Goal: Check status: Check status

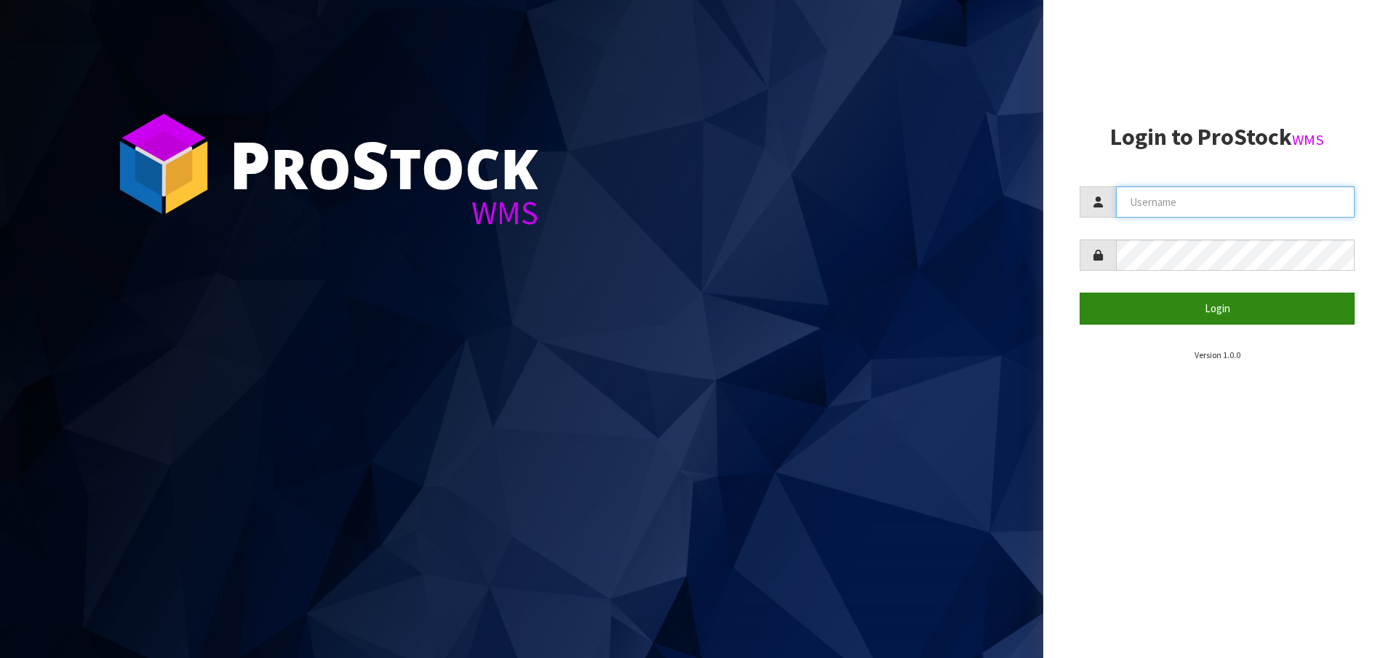
type input "[EMAIL_ADDRESS][DOMAIN_NAME]"
click at [1200, 312] on button "Login" at bounding box center [1217, 307] width 275 height 31
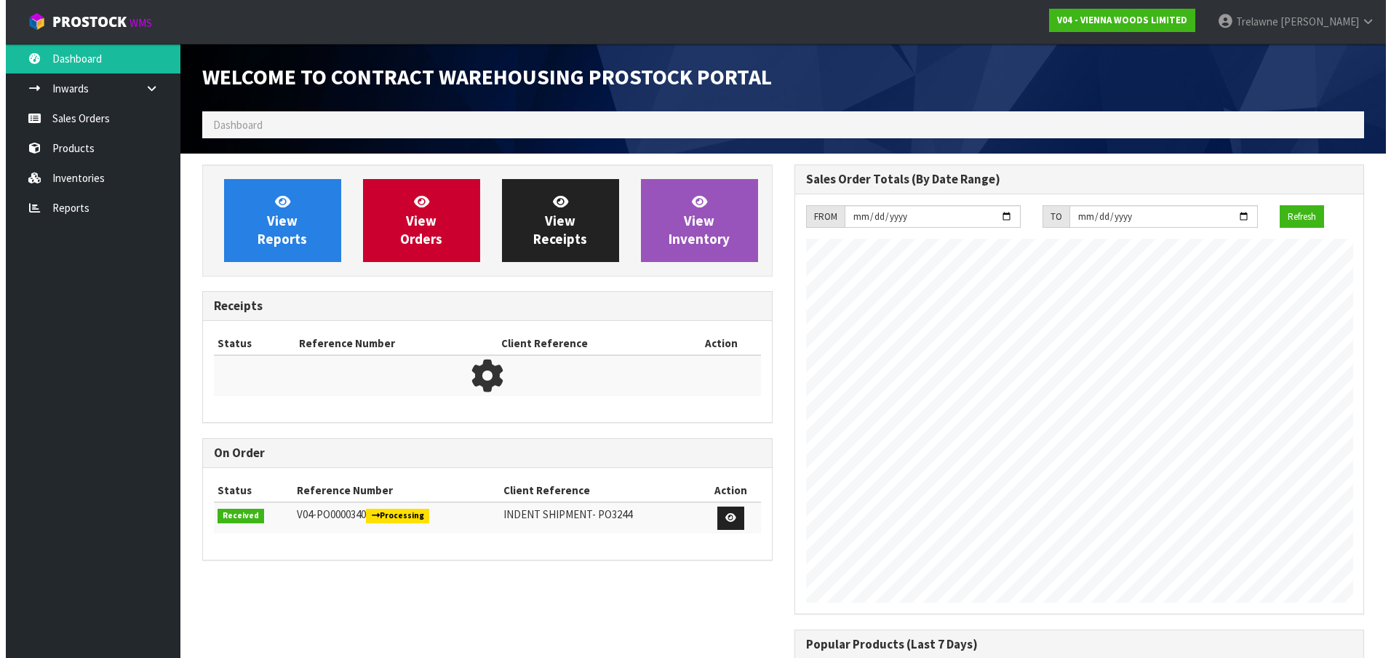
scroll to position [721, 591]
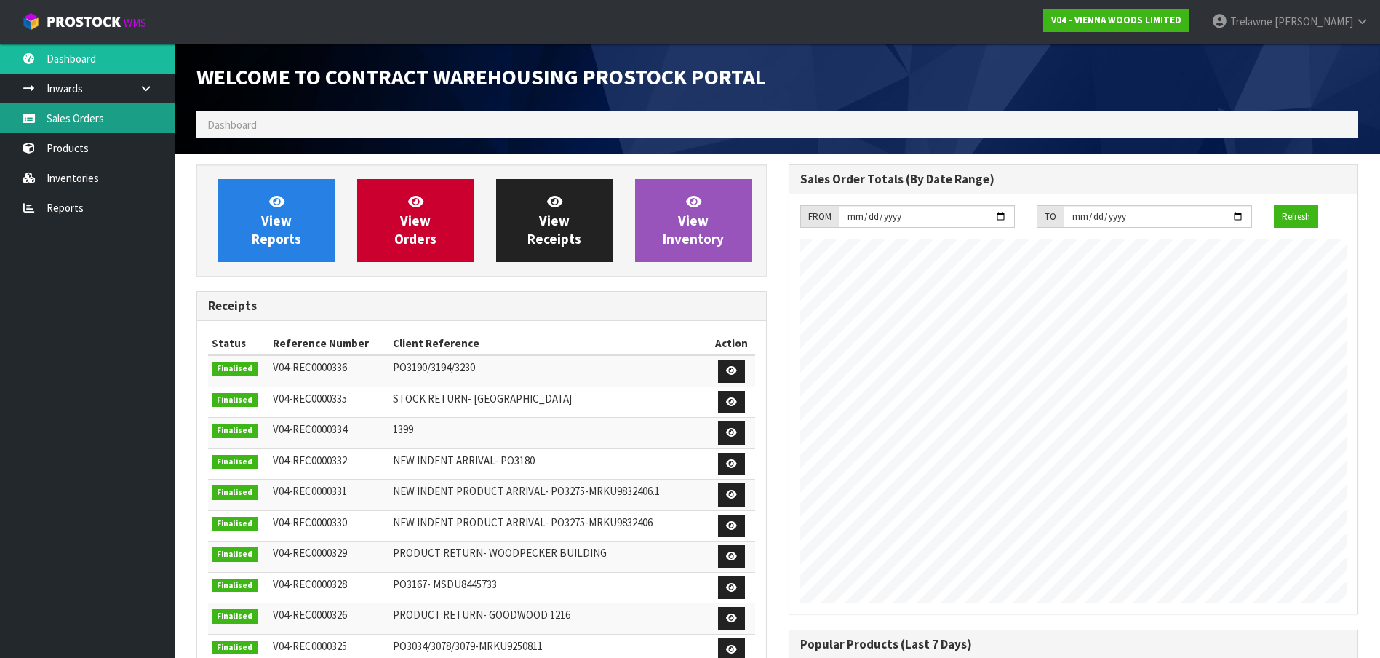
click at [57, 124] on link "Sales Orders" at bounding box center [87, 118] width 175 height 30
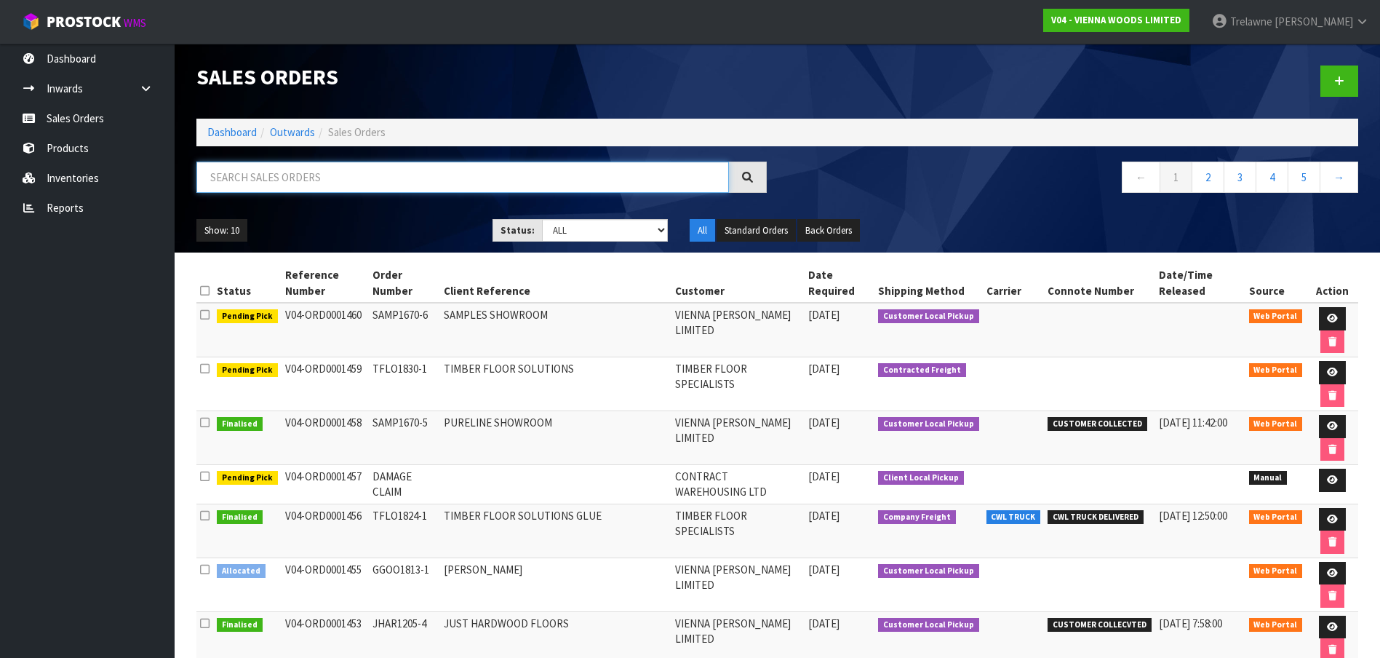
click at [265, 182] on input "text" at bounding box center [462, 176] width 533 height 31
type input "1348"
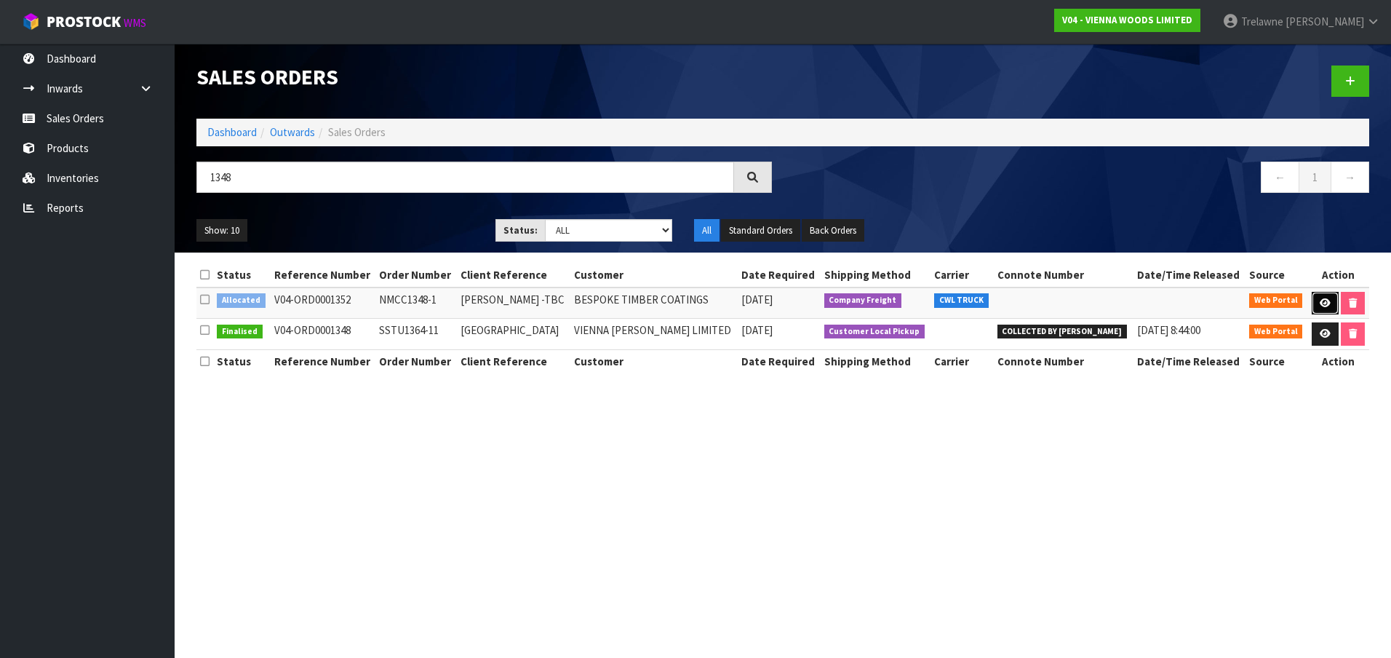
click at [1328, 300] on icon at bounding box center [1325, 302] width 11 height 9
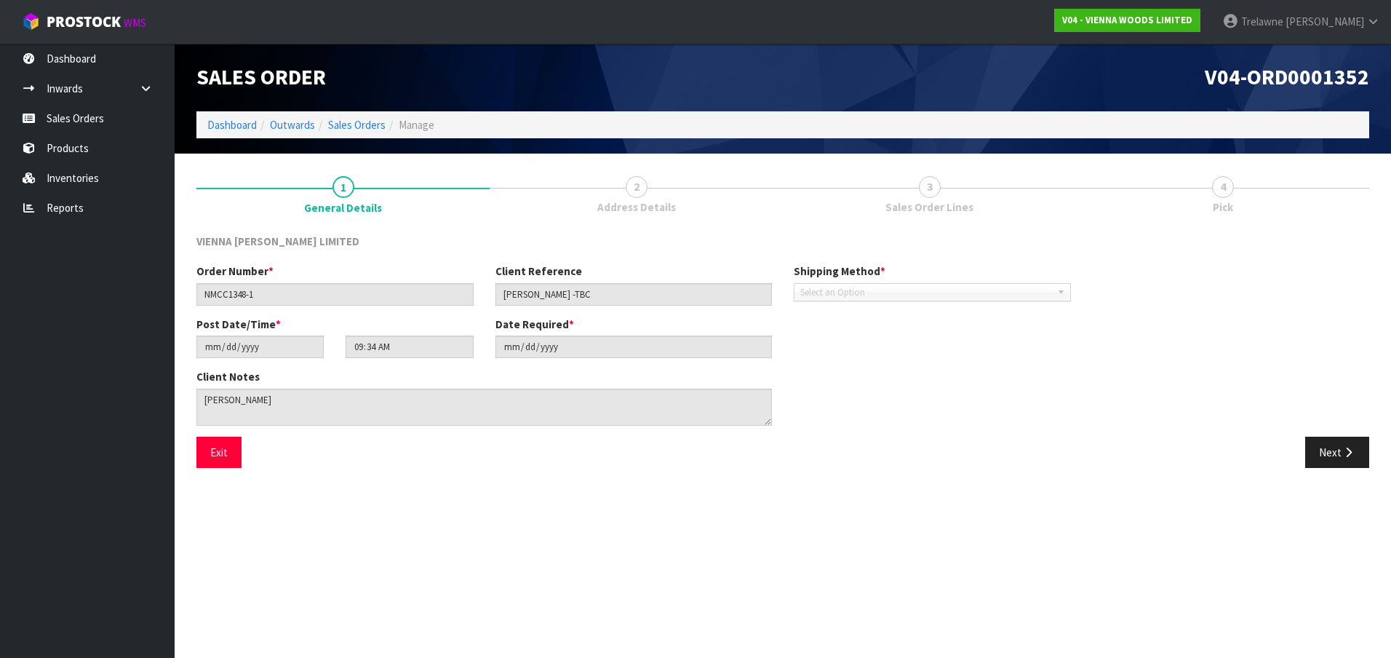
click at [937, 196] on link "3 Sales Order Lines" at bounding box center [929, 192] width 293 height 57
click at [926, 184] on span "3" at bounding box center [930, 187] width 22 height 22
click at [618, 197] on link "2 Address Details" at bounding box center [636, 192] width 293 height 57
click at [1323, 441] on button "Next" at bounding box center [1337, 451] width 64 height 31
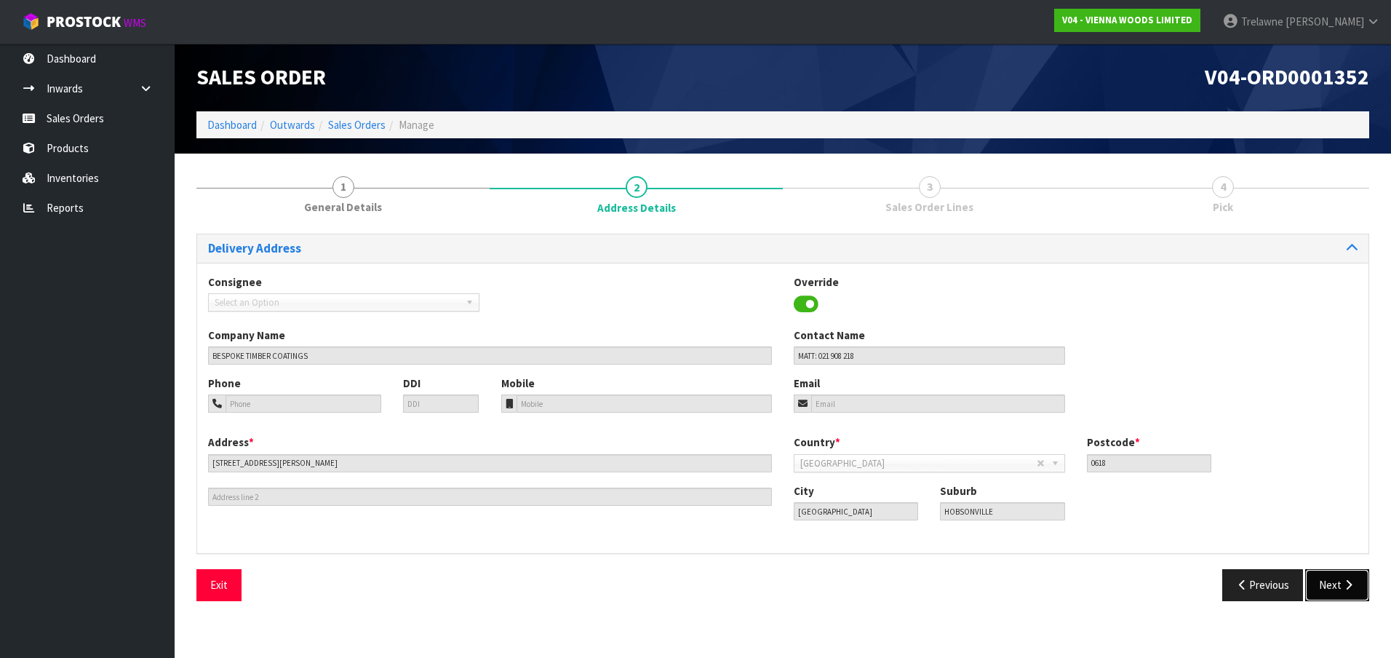
drag, startPoint x: 1346, startPoint y: 586, endPoint x: 1176, endPoint y: 549, distance: 173.7
click at [1345, 586] on icon "button" at bounding box center [1348, 584] width 14 height 11
